Goal: Task Accomplishment & Management: Complete application form

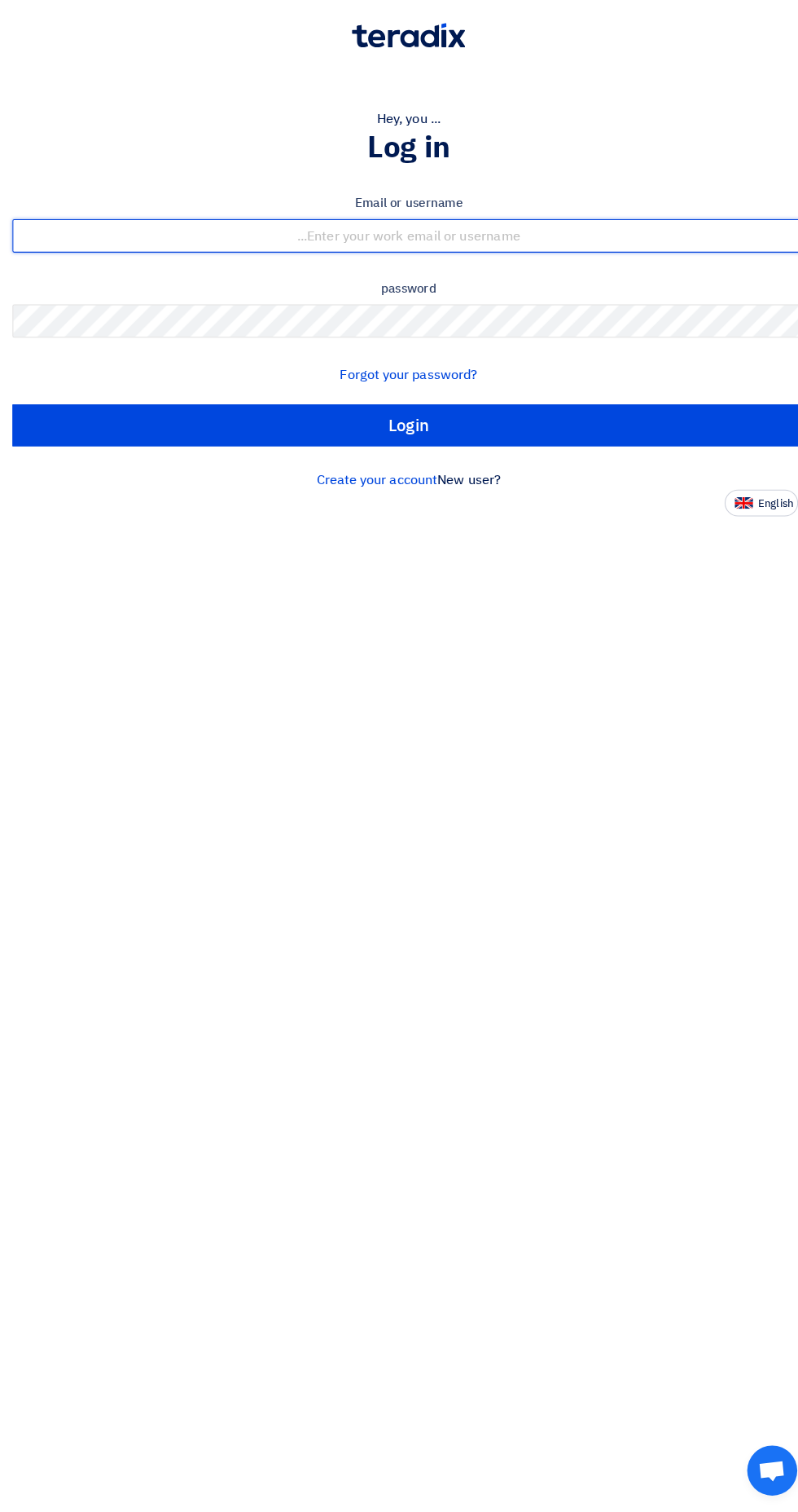
click at [239, 266] on input "text" at bounding box center [399, 266] width 773 height 33
type input "[EMAIL_ADDRESS][DOMAIN_NAME]"
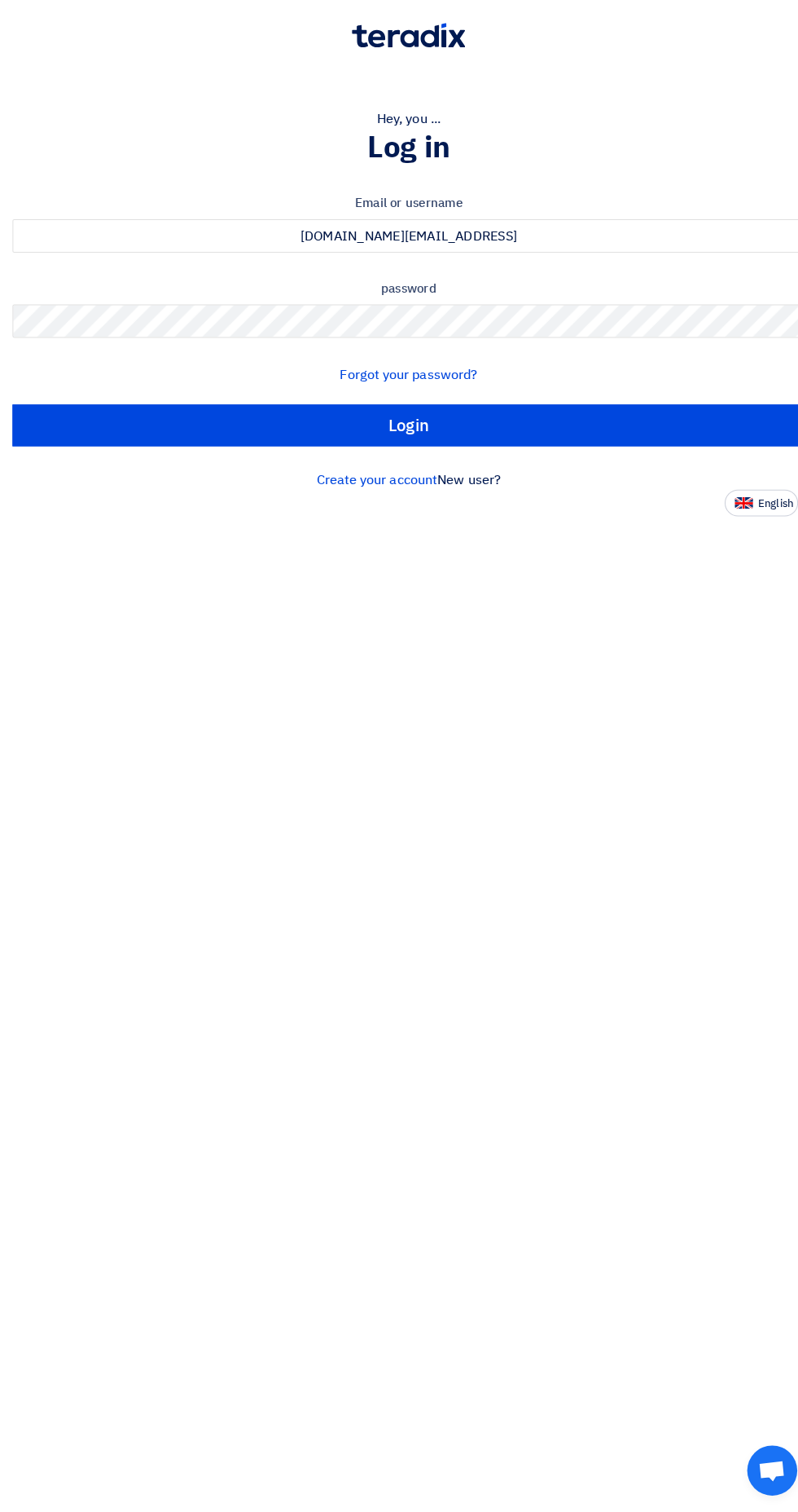
click at [12, 431] on input "Login" at bounding box center [399, 451] width 773 height 41
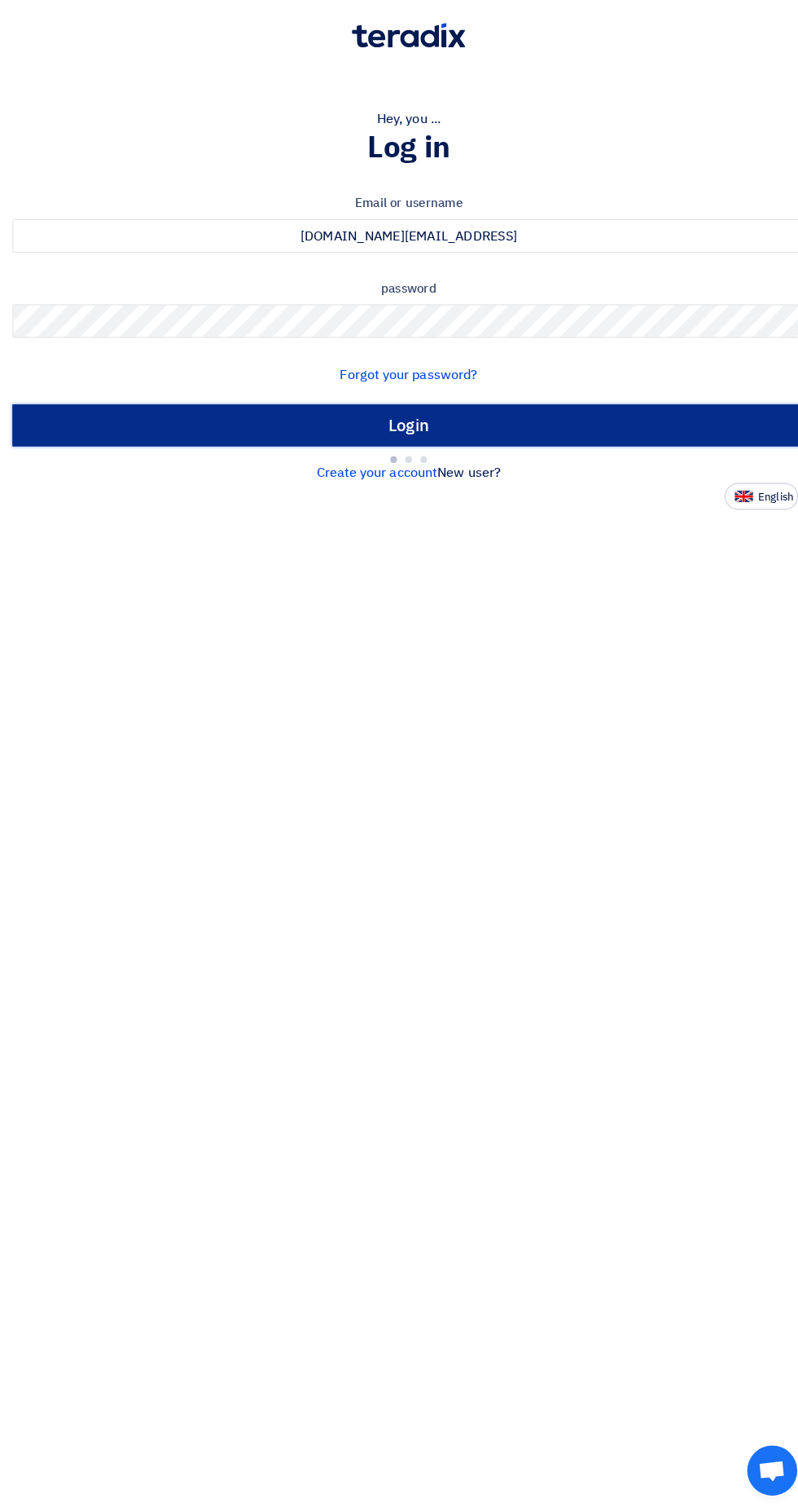
click at [269, 447] on input "Login" at bounding box center [399, 451] width 773 height 41
type input "Sign in"
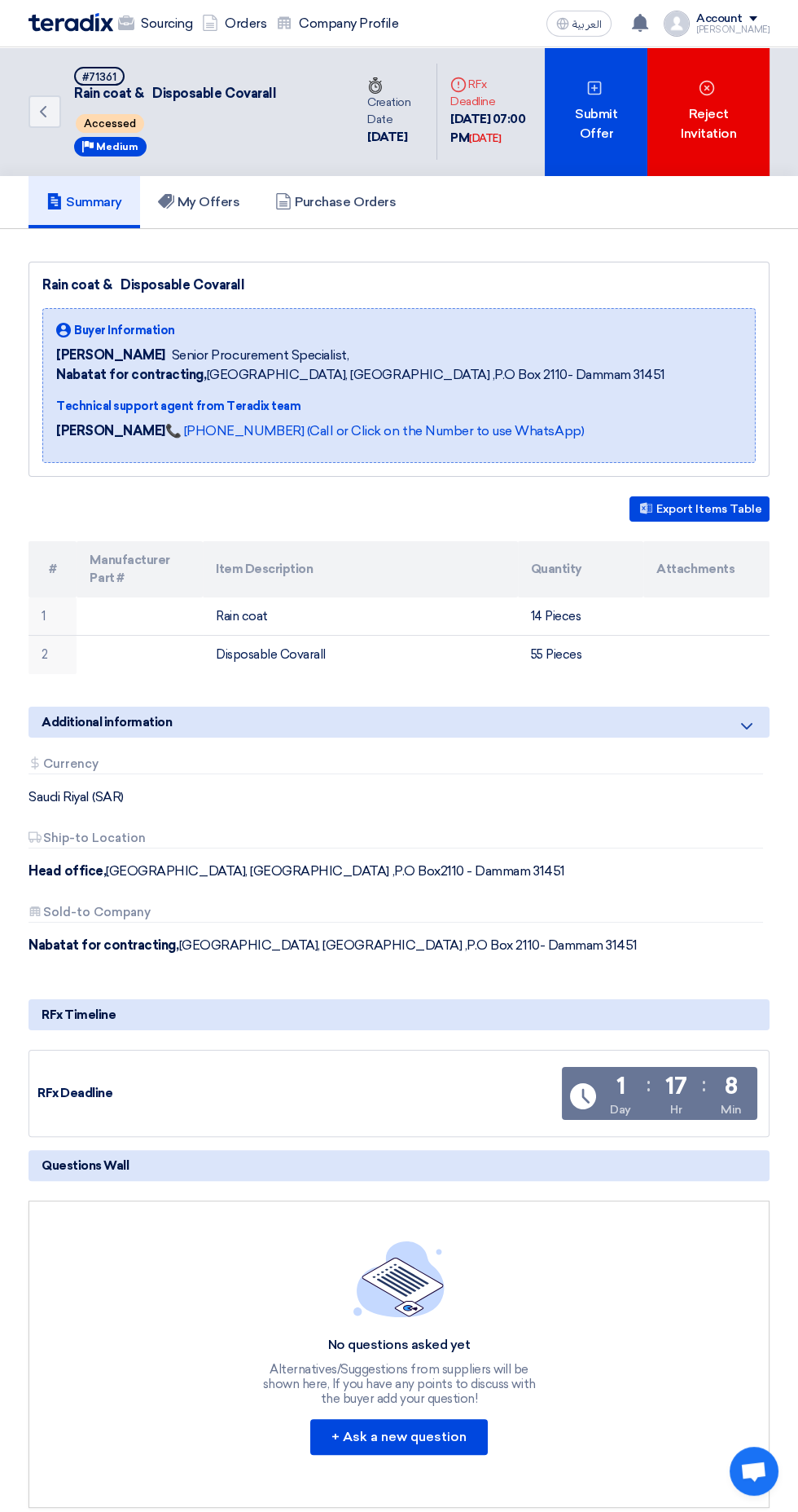
click at [578, 140] on div "Submit Offer" at bounding box center [596, 112] width 103 height 129
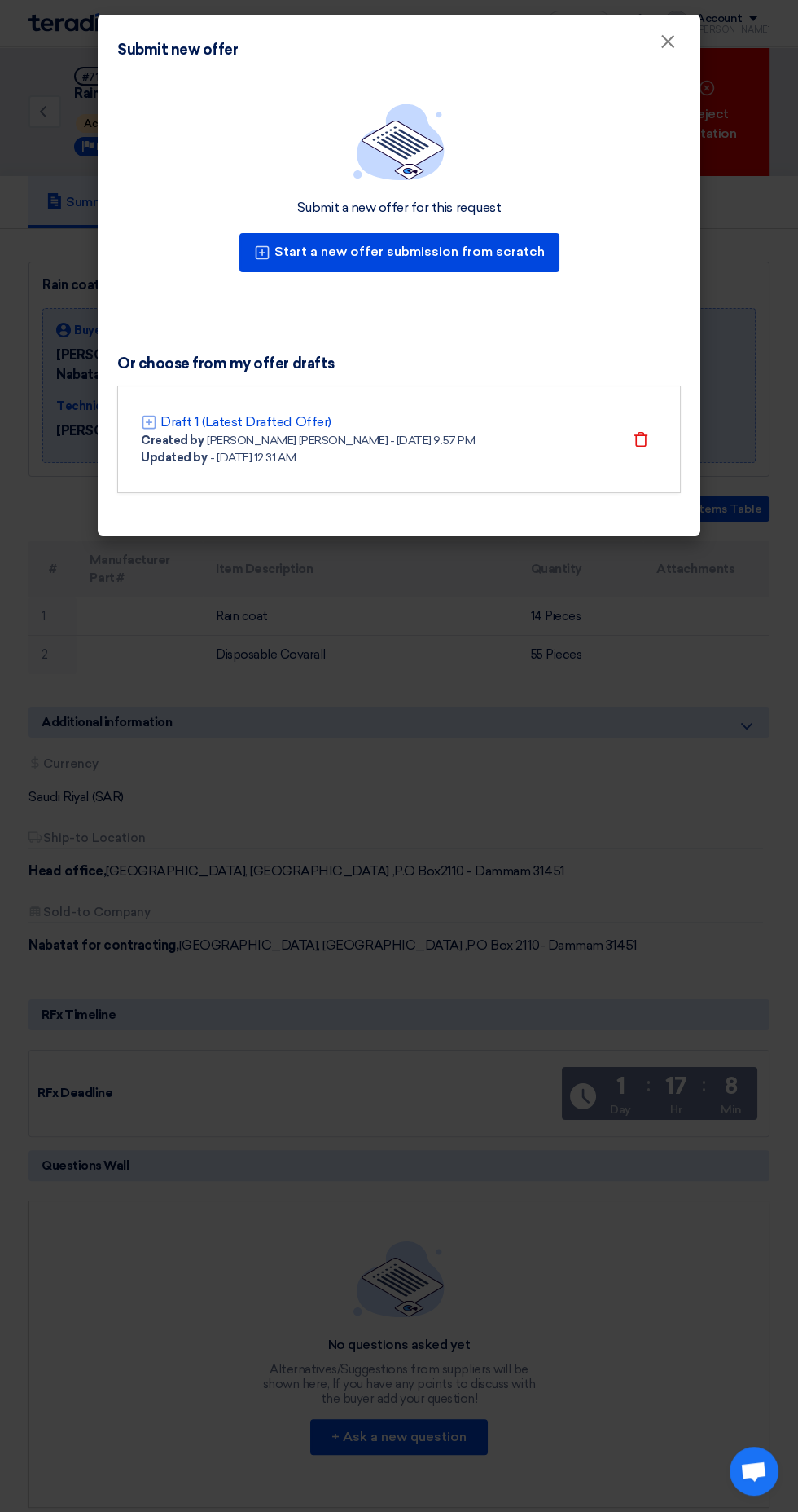
click at [393, 458] on div "Draft 1 (Latest Drafted Offer) Created by [PERSON_NAME] [PERSON_NAME] - [DATE] …" at bounding box center [399, 440] width 516 height 54
click at [445, 452] on div "Draft 1 (Latest Drafted Offer) Created by [PERSON_NAME] [PERSON_NAME] - [DATE] …" at bounding box center [399, 440] width 516 height 54
click at [232, 421] on link "Draft 1 (Latest Drafted Offer)" at bounding box center [245, 423] width 171 height 20
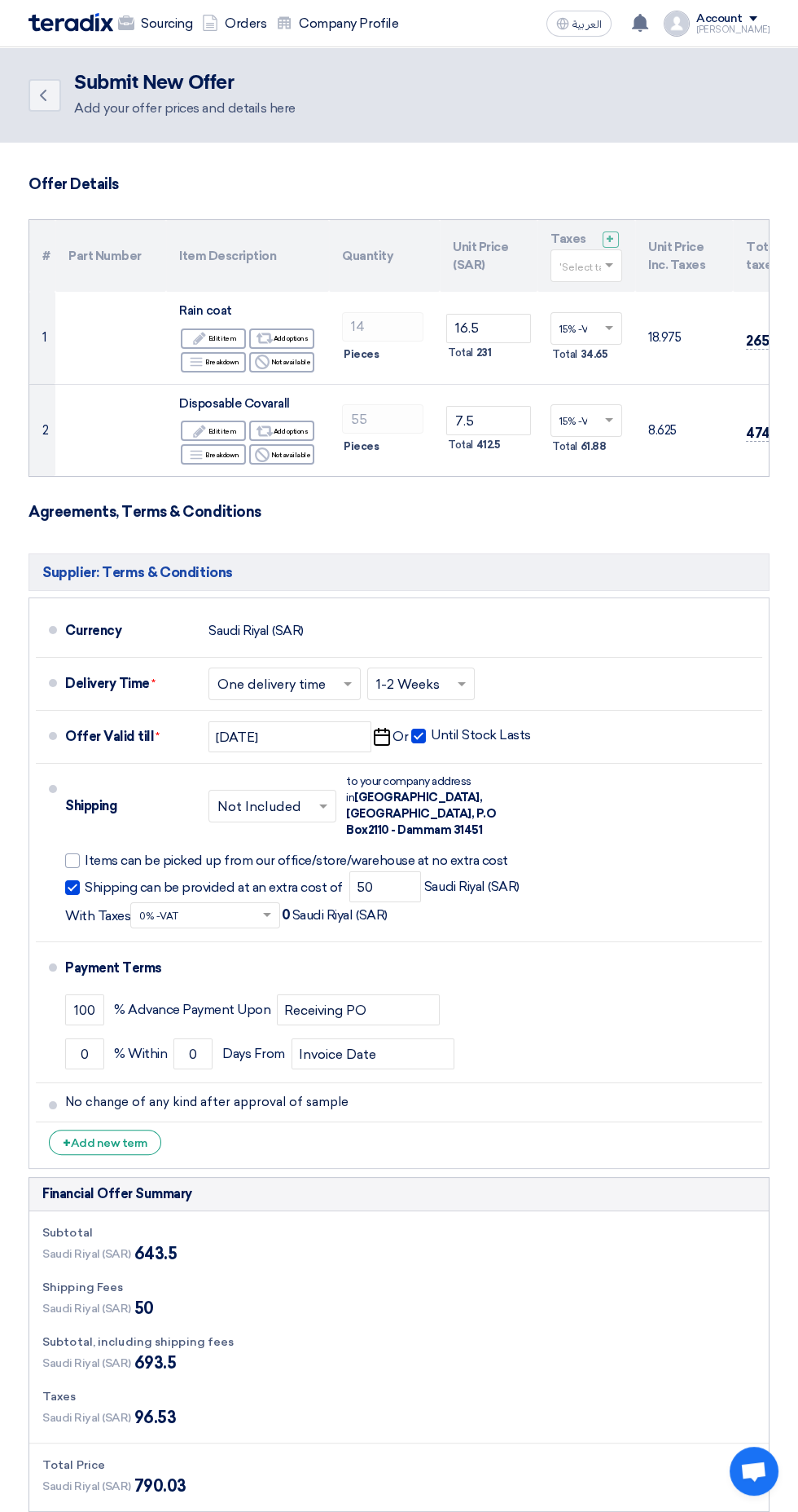
click at [385, 734] on icon "Pick a date" at bounding box center [381, 737] width 22 height 29
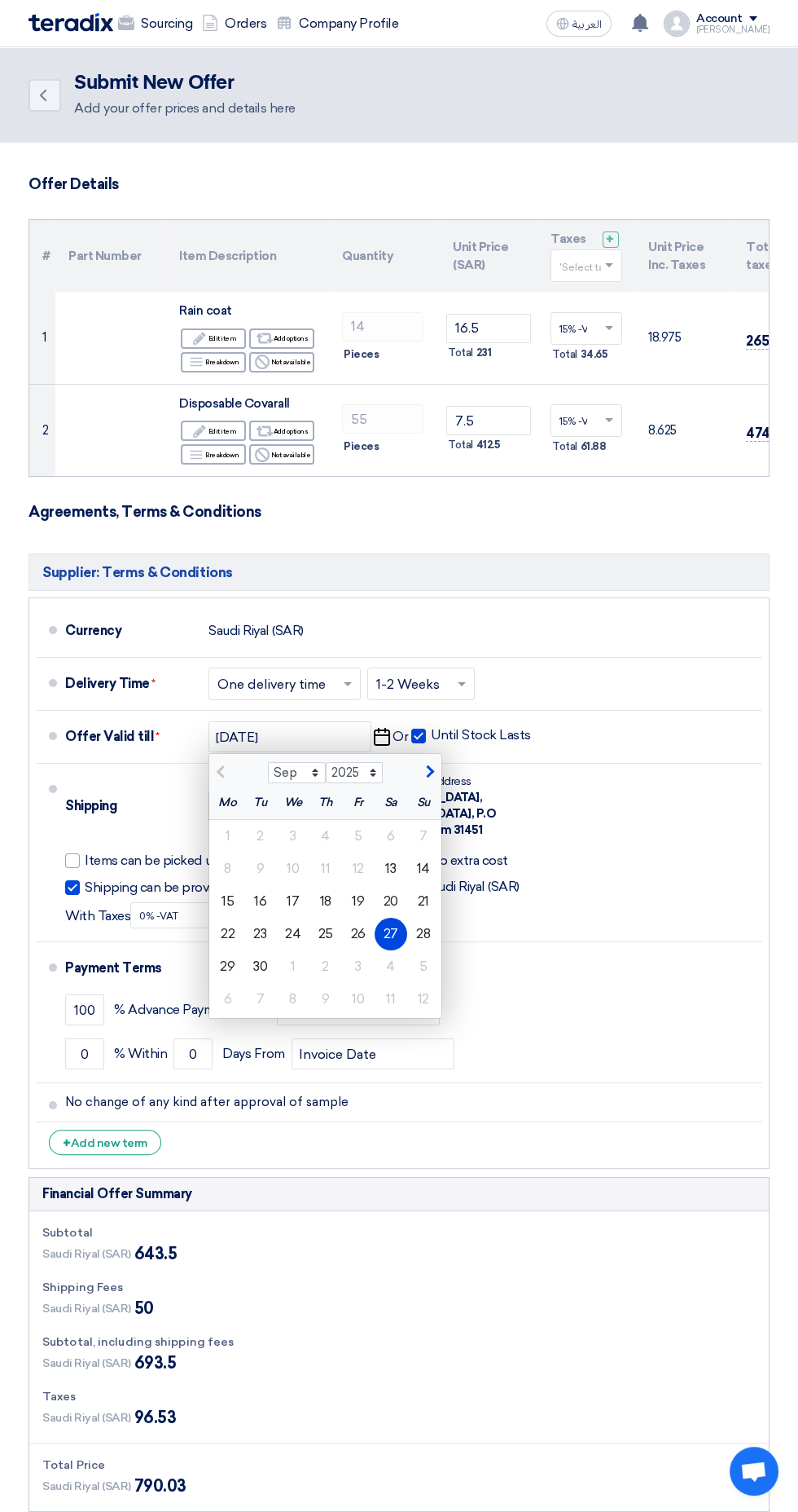
click at [418, 733] on span at bounding box center [419, 736] width 15 height 15
click at [431, 733] on input "Until Stock Lasts" at bounding box center [483, 743] width 104 height 31
checkbox input "false"
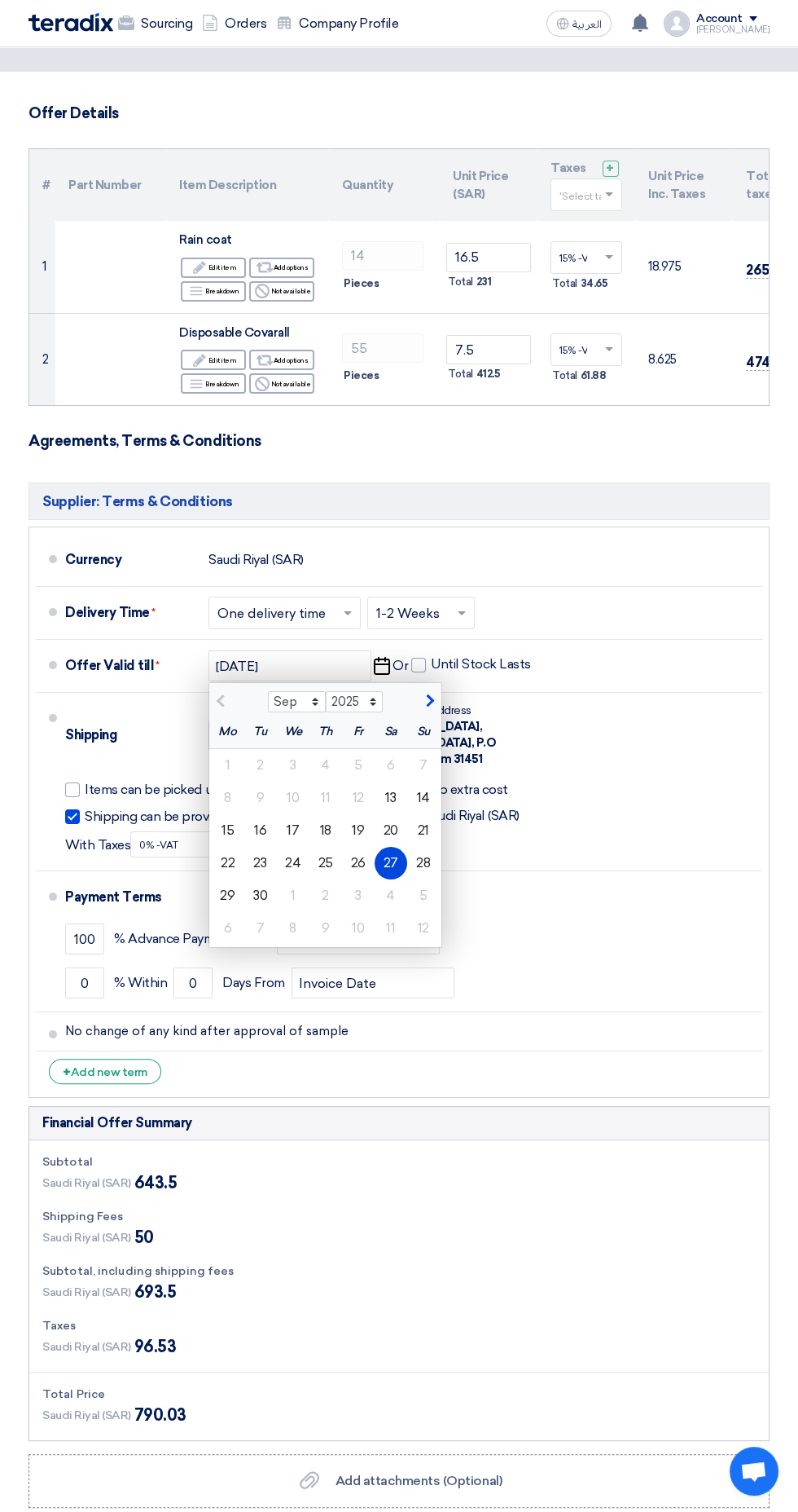
scroll to position [584, 0]
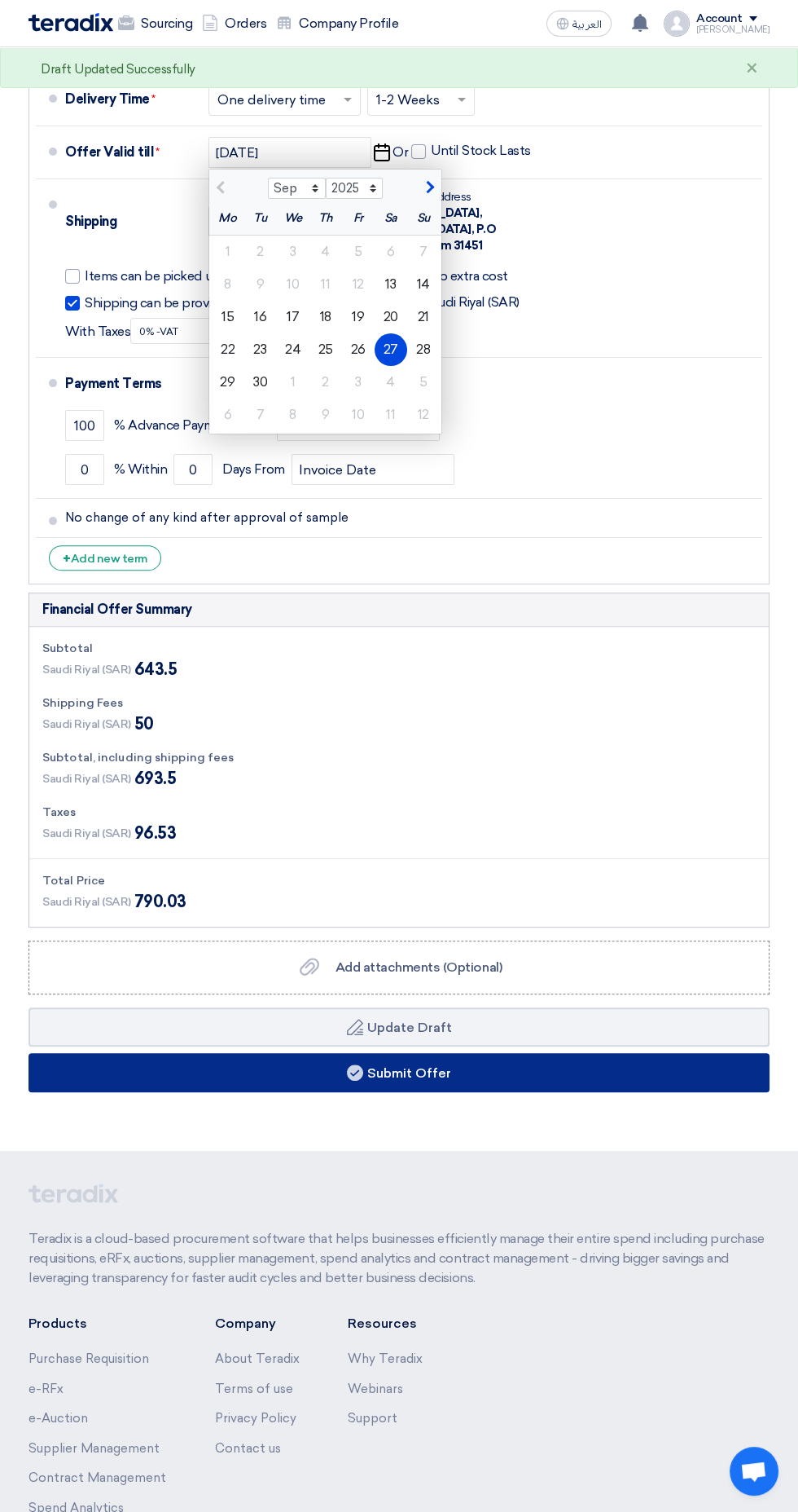
click at [602, 1053] on button "Submit Offer" at bounding box center [399, 1072] width 741 height 39
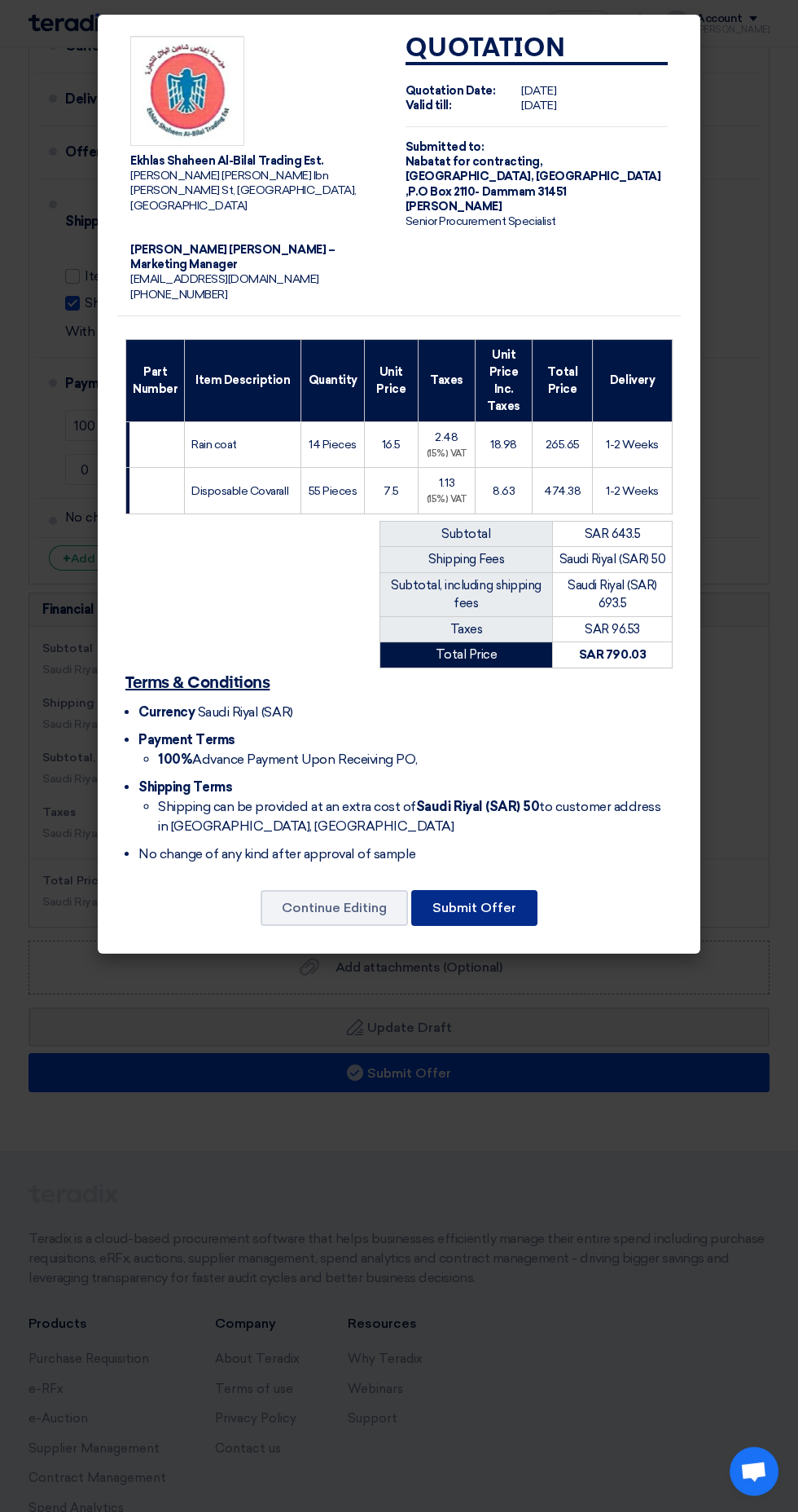
click at [487, 890] on button "Submit Offer" at bounding box center [475, 908] width 127 height 36
